Goal: Task Accomplishment & Management: Complete application form

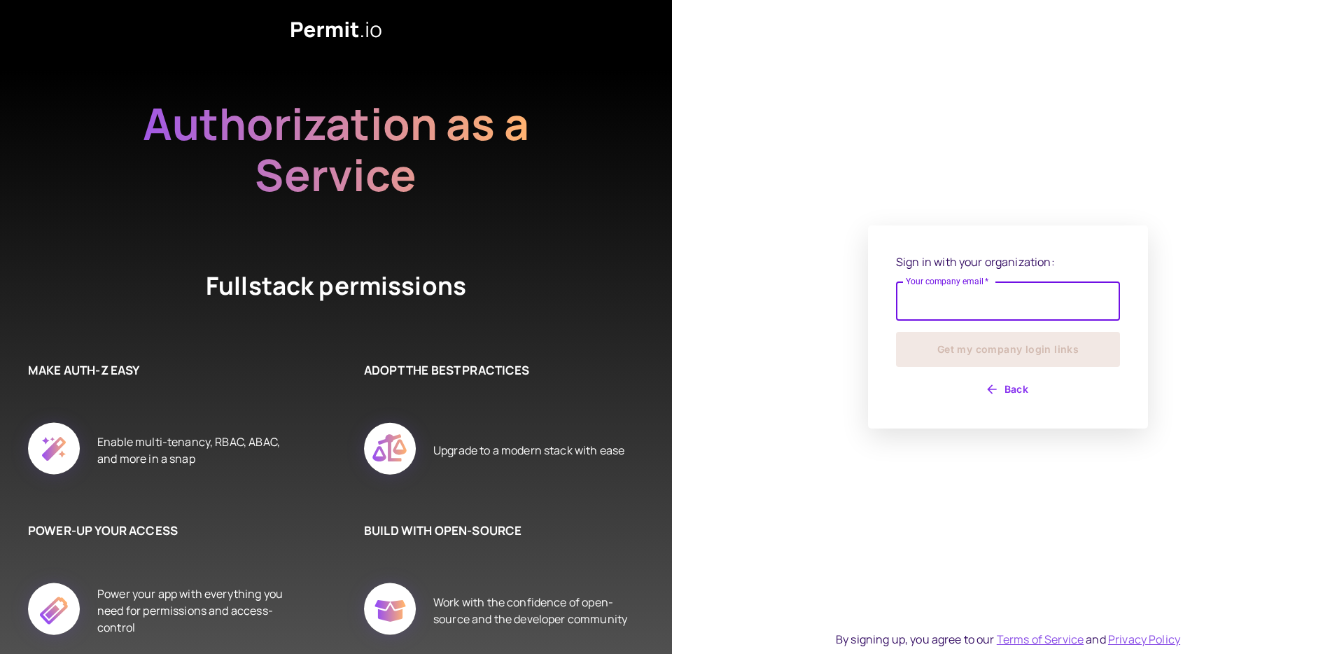
click at [965, 304] on input "Your company email   *" at bounding box center [1008, 300] width 224 height 39
type input "**********"
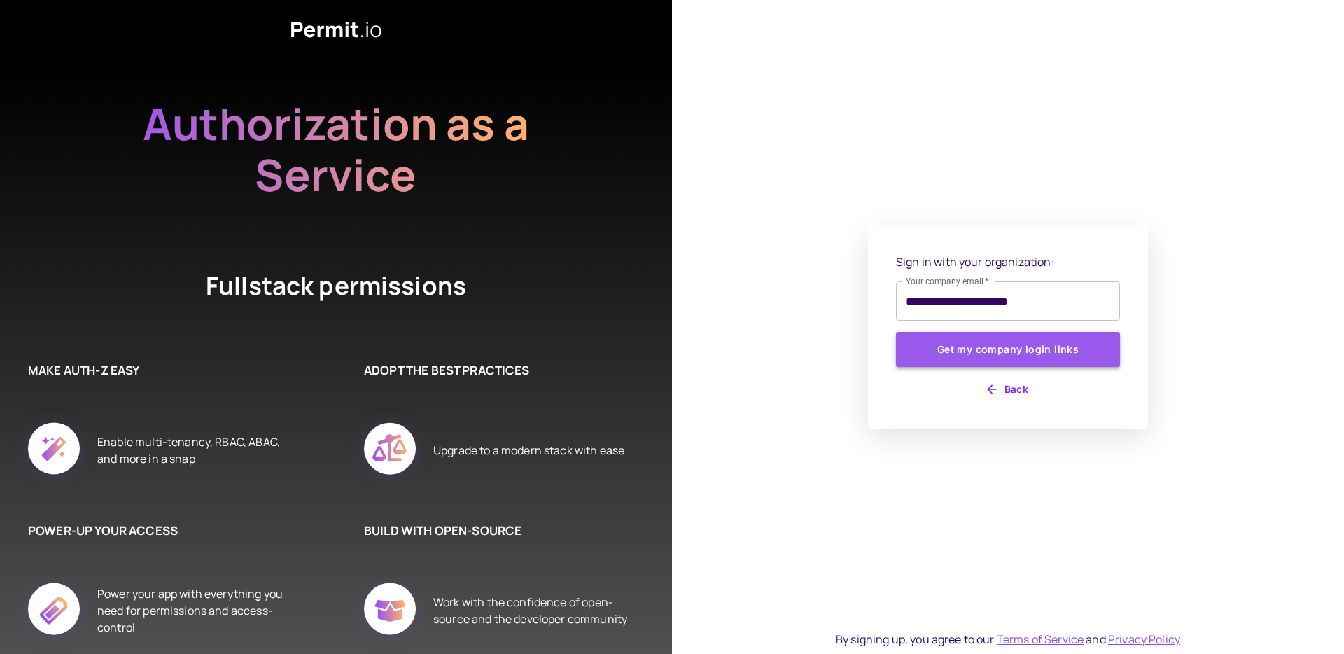
click at [993, 358] on button "Get my company login links" at bounding box center [1008, 349] width 224 height 35
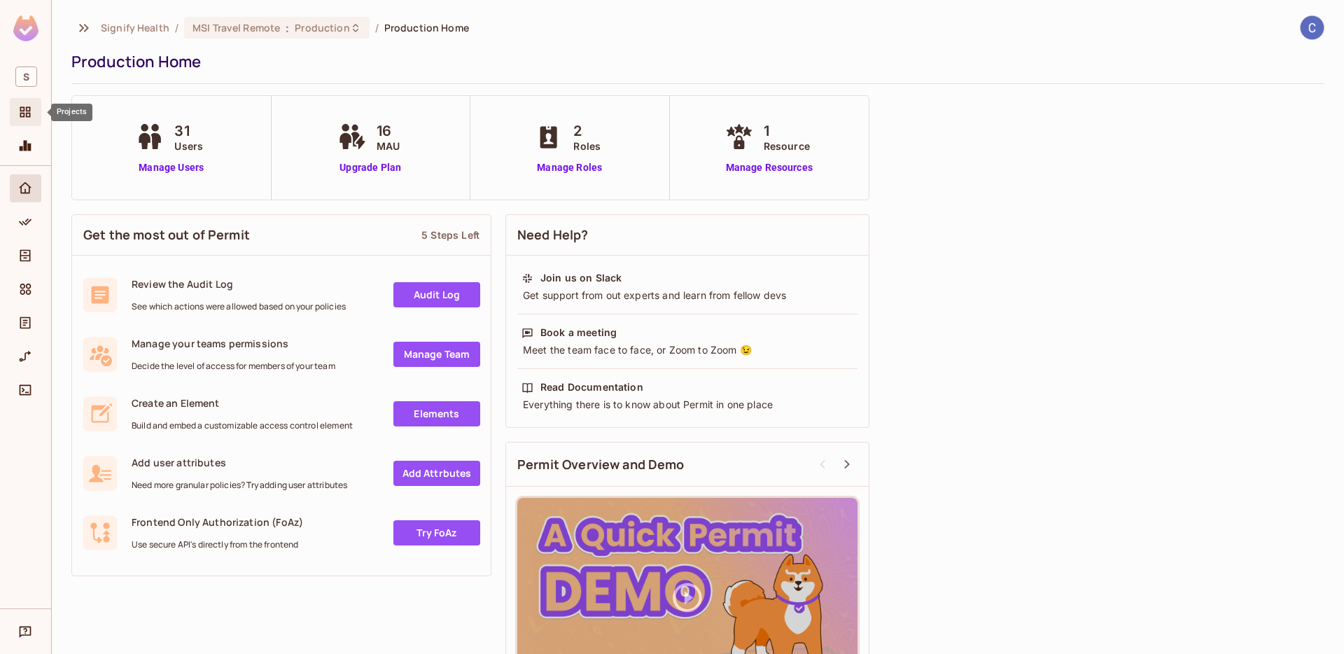
click at [18, 102] on div "Projects" at bounding box center [26, 112] width 32 height 28
